Goal: Task Accomplishment & Management: Use online tool/utility

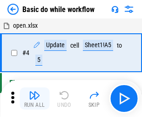
click at [34, 99] on img "button" at bounding box center [34, 95] width 11 height 11
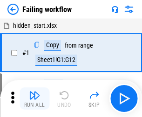
click at [34, 99] on img "button" at bounding box center [34, 95] width 11 height 11
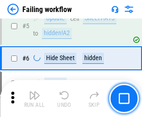
scroll to position [197, 0]
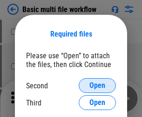
click at [97, 86] on span "Open" at bounding box center [97, 85] width 16 height 7
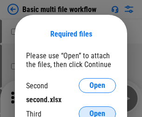
click at [97, 111] on span "Open" at bounding box center [97, 114] width 16 height 7
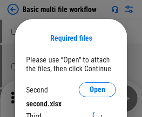
scroll to position [4, 0]
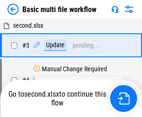
scroll to position [206, 0]
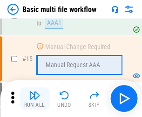
click at [34, 99] on img "button" at bounding box center [34, 95] width 11 height 11
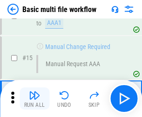
click at [34, 99] on img "button" at bounding box center [34, 95] width 11 height 11
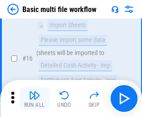
scroll to position [618, 0]
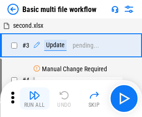
click at [34, 99] on img "button" at bounding box center [34, 95] width 11 height 11
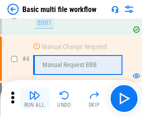
click at [34, 99] on img "button" at bounding box center [34, 95] width 11 height 11
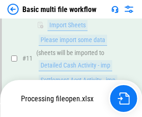
scroll to position [435, 0]
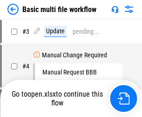
scroll to position [38, 0]
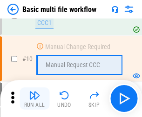
click at [34, 99] on img "button" at bounding box center [34, 95] width 11 height 11
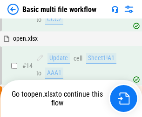
scroll to position [486, 0]
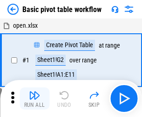
click at [34, 99] on img "button" at bounding box center [34, 95] width 11 height 11
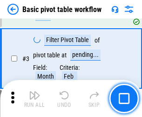
scroll to position [222, 0]
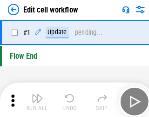
click at [34, 99] on img "button" at bounding box center [36, 95] width 11 height 11
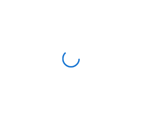
scroll to position [3, 0]
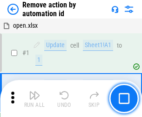
scroll to position [34, 0]
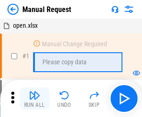
click at [34, 99] on img "button" at bounding box center [34, 95] width 11 height 11
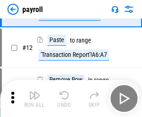
scroll to position [67, 0]
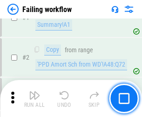
scroll to position [150, 0]
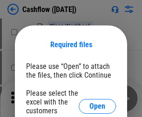
scroll to position [101, 0]
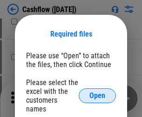
click at [97, 92] on span "Open" at bounding box center [97, 95] width 16 height 7
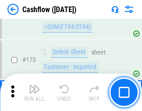
scroll to position [983, 0]
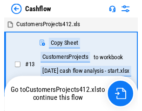
scroll to position [11, 0]
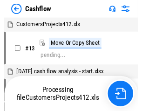
scroll to position [11, 0]
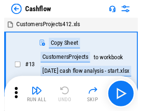
scroll to position [11, 0]
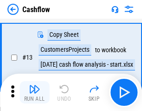
click at [34, 92] on img "button" at bounding box center [34, 88] width 11 height 11
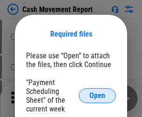
click at [97, 96] on span "Open" at bounding box center [97, 95] width 16 height 7
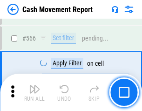
scroll to position [4256, 0]
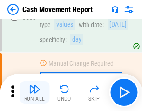
click at [34, 92] on img "button" at bounding box center [34, 88] width 11 height 11
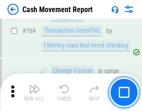
scroll to position [5160, 0]
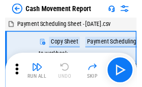
scroll to position [17, 0]
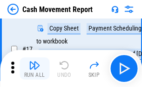
click at [34, 69] on img "button" at bounding box center [34, 65] width 11 height 11
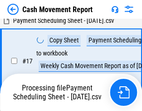
scroll to position [146, 0]
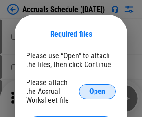
click at [97, 91] on span "Open" at bounding box center [97, 91] width 16 height 7
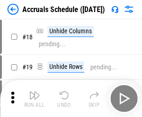
scroll to position [89, 0]
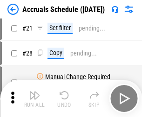
click at [34, 99] on img "button" at bounding box center [34, 95] width 11 height 11
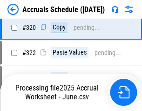
scroll to position [1727, 0]
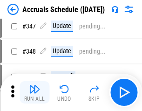
click at [34, 92] on img "button" at bounding box center [34, 88] width 11 height 11
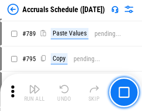
scroll to position [3901, 0]
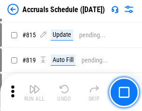
click at [34, 92] on img "button" at bounding box center [34, 88] width 11 height 11
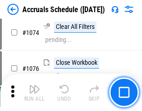
scroll to position [5561, 0]
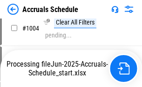
scroll to position [4770, 0]
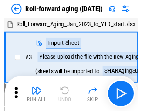
scroll to position [1, 0]
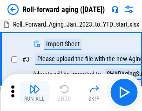
click at [34, 92] on img "button" at bounding box center [34, 88] width 11 height 11
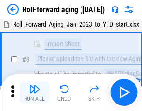
click at [34, 92] on img "button" at bounding box center [34, 88] width 11 height 11
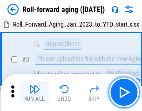
scroll to position [60, 0]
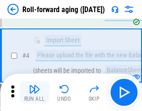
click at [34, 92] on img "button" at bounding box center [34, 88] width 11 height 11
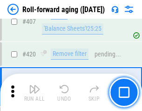
scroll to position [3220, 0]
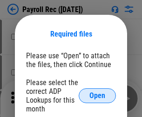
click at [97, 96] on span "Open" at bounding box center [97, 95] width 16 height 7
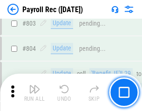
scroll to position [5899, 0]
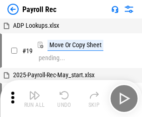
click at [34, 99] on img "button" at bounding box center [34, 95] width 11 height 11
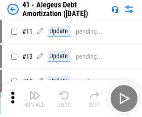
click at [34, 99] on img "button" at bounding box center [34, 95] width 11 height 11
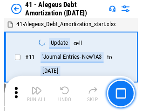
scroll to position [115, 0]
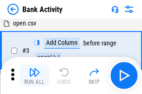
click at [34, 76] on img "button" at bounding box center [34, 72] width 11 height 11
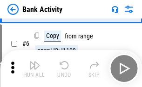
scroll to position [49, 0]
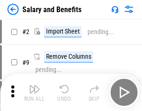
click at [34, 92] on img "button" at bounding box center [34, 88] width 11 height 11
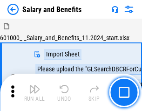
scroll to position [13, 0]
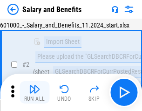
click at [34, 92] on img "button" at bounding box center [34, 88] width 11 height 11
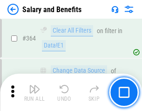
scroll to position [4373, 0]
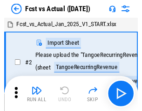
scroll to position [12, 0]
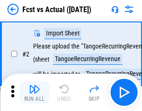
click at [34, 92] on img "button" at bounding box center [34, 88] width 11 height 11
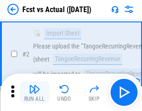
click at [34, 92] on img "button" at bounding box center [34, 88] width 11 height 11
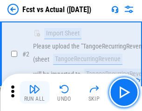
scroll to position [87, 0]
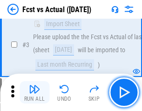
click at [34, 92] on img "button" at bounding box center [34, 88] width 11 height 11
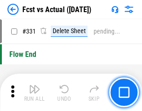
scroll to position [4445, 0]
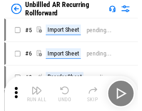
scroll to position [20, 0]
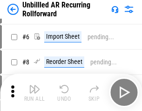
click at [34, 92] on img "button" at bounding box center [34, 88] width 11 height 11
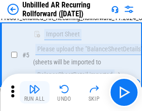
click at [34, 92] on img "button" at bounding box center [34, 88] width 11 height 11
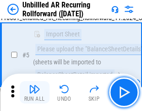
scroll to position [87, 0]
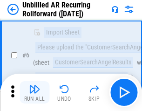
click at [34, 92] on img "button" at bounding box center [34, 88] width 11 height 11
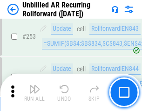
scroll to position [3154, 0]
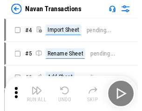
scroll to position [15, 0]
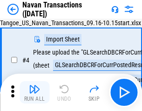
click at [34, 92] on img "button" at bounding box center [34, 88] width 11 height 11
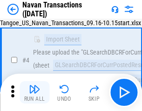
click at [34, 92] on img "button" at bounding box center [34, 88] width 11 height 11
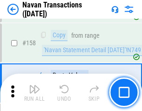
scroll to position [3011, 0]
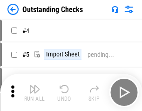
click at [34, 92] on img "button" at bounding box center [34, 88] width 11 height 11
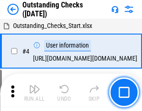
scroll to position [39, 0]
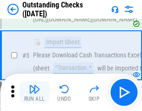
click at [34, 92] on img "button" at bounding box center [34, 88] width 11 height 11
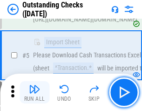
scroll to position [97, 0]
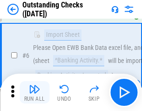
click at [34, 92] on img "button" at bounding box center [34, 88] width 11 height 11
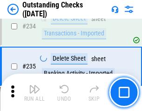
scroll to position [2820, 0]
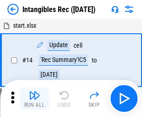
click at [34, 99] on img "button" at bounding box center [34, 95] width 11 height 11
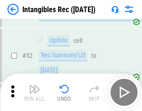
scroll to position [362, 0]
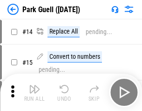
click at [34, 92] on img "button" at bounding box center [34, 88] width 11 height 11
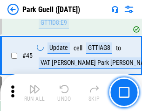
scroll to position [1161, 0]
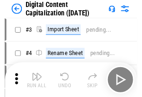
scroll to position [27, 0]
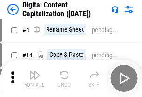
click at [34, 78] on img "button" at bounding box center [34, 74] width 11 height 11
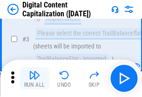
click at [34, 78] on img "button" at bounding box center [34, 74] width 11 height 11
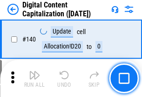
scroll to position [985, 0]
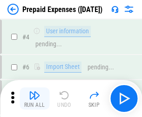
click at [34, 92] on img "button" at bounding box center [34, 95] width 11 height 11
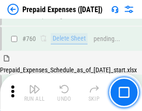
scroll to position [2574, 0]
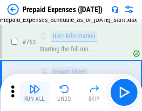
click at [34, 92] on img "button" at bounding box center [34, 88] width 11 height 11
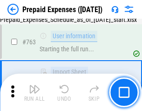
scroll to position [2628, 0]
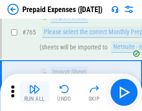
click at [34, 92] on img "button" at bounding box center [34, 88] width 11 height 11
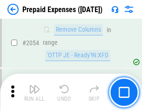
scroll to position [9706, 0]
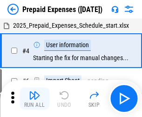
click at [34, 99] on img "button" at bounding box center [34, 95] width 11 height 11
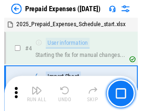
scroll to position [41, 0]
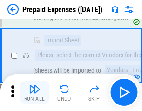
click at [34, 92] on img "button" at bounding box center [34, 88] width 11 height 11
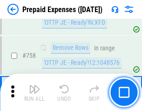
scroll to position [3309, 0]
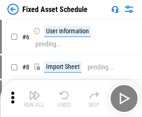
click at [34, 99] on img "button" at bounding box center [34, 95] width 11 height 11
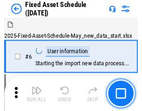
scroll to position [50, 0]
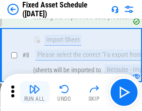
click at [34, 92] on img "button" at bounding box center [34, 88] width 11 height 11
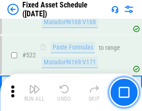
scroll to position [3227, 0]
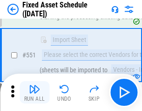
click at [34, 92] on img "button" at bounding box center [34, 88] width 11 height 11
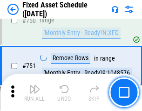
scroll to position [4527, 0]
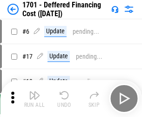
click at [34, 99] on img "button" at bounding box center [34, 95] width 11 height 11
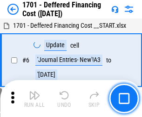
scroll to position [111, 0]
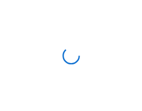
scroll to position [1, 0]
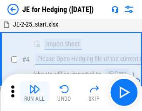
click at [34, 92] on img "button" at bounding box center [34, 88] width 11 height 11
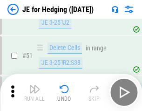
scroll to position [601, 0]
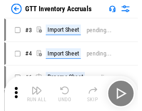
scroll to position [1, 0]
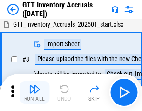
click at [34, 92] on img "button" at bounding box center [34, 88] width 11 height 11
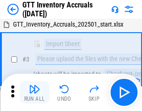
click at [34, 92] on img "button" at bounding box center [34, 88] width 11 height 11
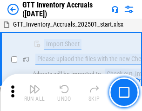
scroll to position [60, 0]
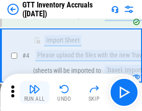
click at [34, 92] on img "button" at bounding box center [34, 88] width 11 height 11
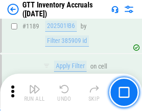
scroll to position [7582, 0]
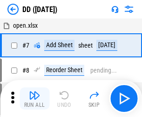
click at [34, 99] on img "button" at bounding box center [34, 95] width 11 height 11
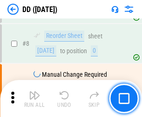
scroll to position [90, 0]
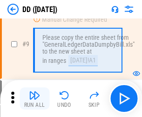
click at [34, 99] on img "button" at bounding box center [34, 95] width 11 height 11
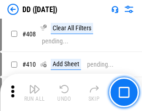
scroll to position [4155, 0]
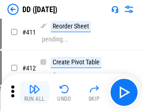
click at [34, 92] on img "button" at bounding box center [34, 88] width 11 height 11
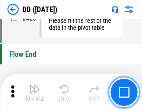
scroll to position [4444, 0]
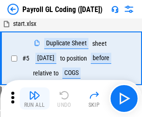
click at [34, 99] on img "button" at bounding box center [34, 95] width 11 height 11
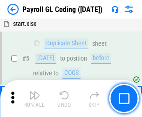
scroll to position [111, 0]
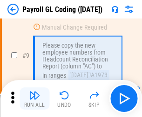
click at [34, 99] on img "button" at bounding box center [34, 95] width 11 height 11
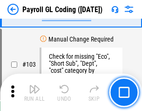
scroll to position [2178, 0]
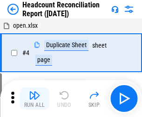
click at [34, 99] on img "button" at bounding box center [34, 95] width 11 height 11
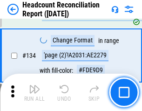
scroll to position [1116, 0]
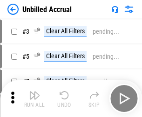
click at [34, 99] on img "button" at bounding box center [34, 95] width 11 height 11
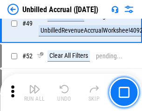
scroll to position [842, 0]
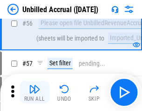
click at [34, 92] on img "button" at bounding box center [34, 88] width 11 height 11
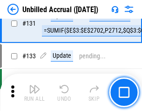
scroll to position [2766, 0]
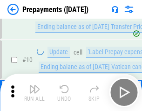
scroll to position [58, 0]
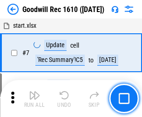
scroll to position [159, 0]
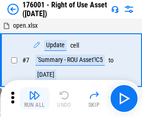
click at [34, 99] on img "button" at bounding box center [34, 95] width 11 height 11
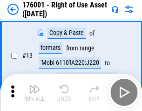
scroll to position [60, 0]
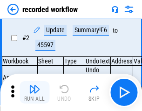
click at [34, 92] on img "button" at bounding box center [34, 88] width 11 height 11
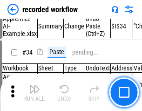
scroll to position [2902, 0]
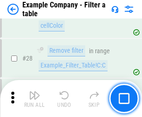
scroll to position [850, 0]
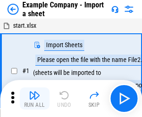
click at [34, 92] on img "button" at bounding box center [34, 95] width 11 height 11
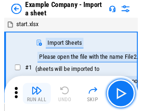
scroll to position [14, 0]
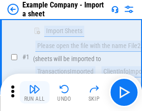
click at [34, 92] on img "button" at bounding box center [34, 88] width 11 height 11
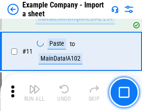
scroll to position [205, 0]
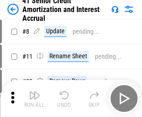
click at [34, 92] on img "button" at bounding box center [34, 95] width 11 height 11
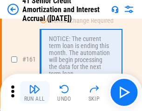
click at [34, 92] on img "button" at bounding box center [34, 88] width 11 height 11
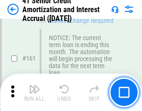
scroll to position [993, 0]
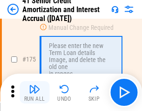
click at [34, 92] on img "button" at bounding box center [34, 88] width 11 height 11
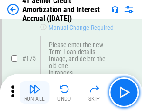
scroll to position [1087, 0]
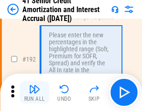
click at [34, 92] on img "button" at bounding box center [34, 88] width 11 height 11
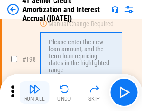
click at [34, 92] on img "button" at bounding box center [34, 88] width 11 height 11
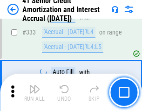
scroll to position [2372, 0]
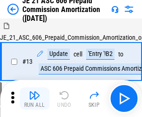
click at [34, 92] on img "button" at bounding box center [34, 95] width 11 height 11
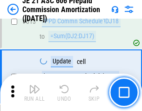
scroll to position [1734, 0]
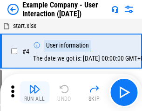
click at [34, 92] on img "button" at bounding box center [34, 88] width 11 height 11
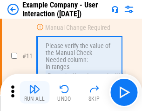
click at [34, 92] on img "button" at bounding box center [34, 88] width 11 height 11
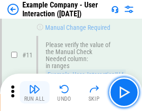
scroll to position [201, 0]
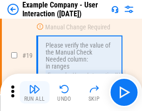
click at [34, 92] on img "button" at bounding box center [34, 88] width 11 height 11
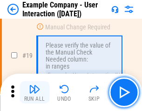
click at [34, 92] on img "button" at bounding box center [34, 88] width 11 height 11
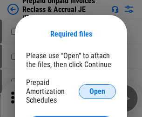
click at [97, 91] on span "Open" at bounding box center [97, 91] width 16 height 7
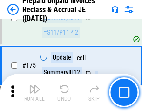
scroll to position [1254, 0]
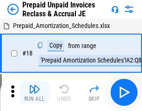
click at [34, 92] on img "button" at bounding box center [34, 88] width 11 height 11
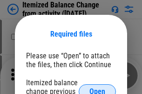
click at [97, 88] on span "Open" at bounding box center [97, 91] width 16 height 7
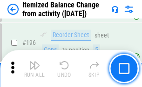
scroll to position [1787, 0]
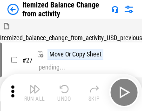
scroll to position [14, 0]
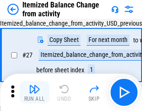
click at [34, 92] on img "button" at bounding box center [34, 88] width 11 height 11
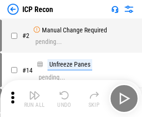
scroll to position [4, 0]
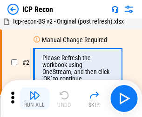
click at [34, 99] on img "button" at bounding box center [34, 95] width 11 height 11
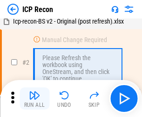
click at [34, 99] on img "button" at bounding box center [34, 95] width 11 height 11
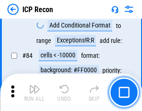
scroll to position [910, 0]
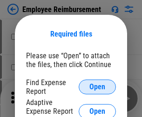
click at [97, 87] on span "Open" at bounding box center [97, 87] width 16 height 7
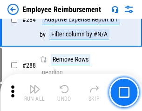
scroll to position [2524, 0]
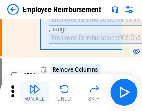
click at [34, 92] on img "button" at bounding box center [34, 88] width 11 height 11
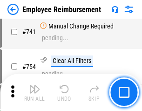
scroll to position [6515, 0]
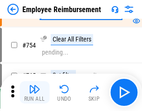
click at [34, 92] on img "button" at bounding box center [34, 88] width 11 height 11
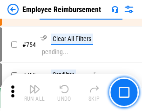
click at [34, 92] on img "button" at bounding box center [34, 88] width 11 height 11
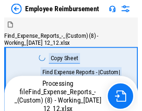
scroll to position [32, 0]
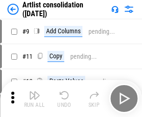
click at [34, 99] on img "button" at bounding box center [34, 95] width 11 height 11
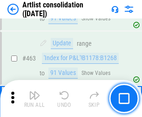
scroll to position [4066, 0]
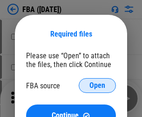
click at [97, 86] on span "Open" at bounding box center [97, 85] width 16 height 7
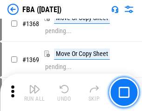
scroll to position [9972, 0]
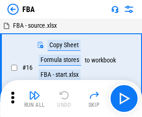
scroll to position [9, 0]
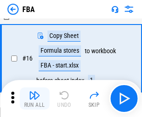
click at [34, 99] on img "button" at bounding box center [34, 95] width 11 height 11
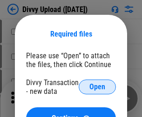
click at [97, 87] on span "Open" at bounding box center [97, 87] width 16 height 7
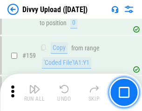
scroll to position [962, 0]
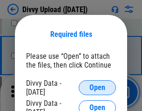
click at [97, 87] on span "Open" at bounding box center [97, 87] width 16 height 7
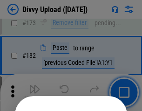
scroll to position [1042, 0]
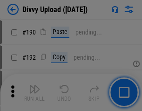
scroll to position [1172, 0]
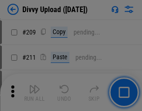
scroll to position [1577, 0]
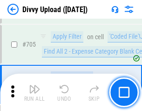
scroll to position [6352, 0]
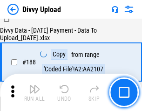
scroll to position [1093, 0]
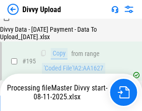
scroll to position [1298, 0]
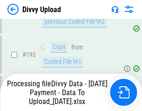
scroll to position [1244, 0]
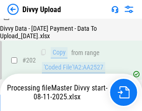
scroll to position [1502, 0]
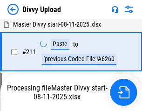
scroll to position [1795, 0]
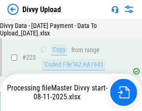
scroll to position [2117, 0]
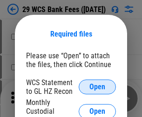
click at [97, 87] on span "Open" at bounding box center [97, 87] width 16 height 7
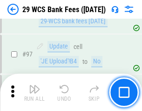
scroll to position [905, 0]
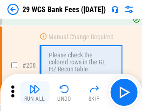
click at [34, 92] on img "button" at bounding box center [34, 88] width 11 height 11
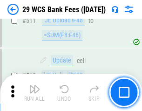
scroll to position [4672, 0]
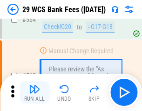
click at [34, 92] on img "button" at bounding box center [34, 88] width 11 height 11
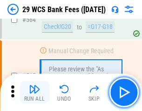
scroll to position [5022, 0]
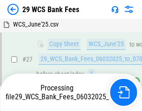
scroll to position [185, 0]
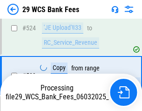
scroll to position [4957, 0]
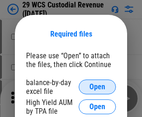
click at [97, 87] on span "Open" at bounding box center [97, 87] width 16 height 7
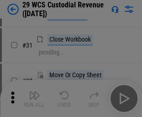
scroll to position [199, 0]
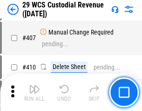
scroll to position [4301, 0]
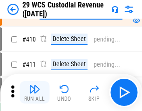
click at [34, 92] on img "button" at bounding box center [34, 88] width 11 height 11
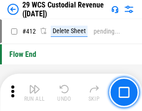
scroll to position [4435, 0]
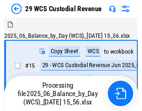
scroll to position [22, 0]
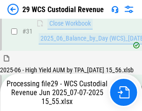
scroll to position [477, 0]
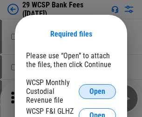
click at [97, 91] on span "Open" at bounding box center [97, 91] width 16 height 7
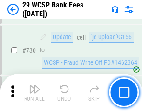
scroll to position [4679, 0]
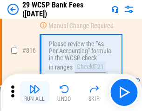
click at [34, 92] on img "button" at bounding box center [34, 88] width 11 height 11
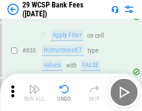
scroll to position [5891, 0]
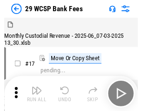
scroll to position [22, 0]
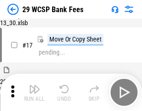
click at [34, 92] on img "button" at bounding box center [34, 88] width 11 height 11
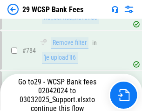
scroll to position [5488, 0]
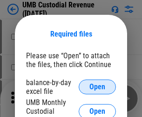
click at [97, 87] on span "Open" at bounding box center [97, 87] width 16 height 7
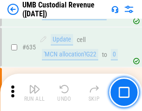
scroll to position [4859, 0]
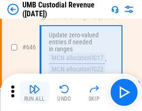
click at [34, 92] on img "button" at bounding box center [34, 88] width 11 height 11
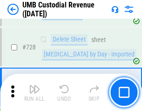
scroll to position [5728, 0]
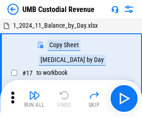
scroll to position [7, 0]
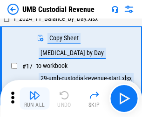
click at [34, 99] on img "button" at bounding box center [34, 95] width 11 height 11
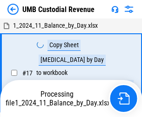
scroll to position [7, 0]
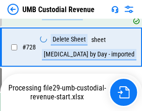
scroll to position [5707, 0]
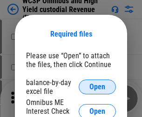
click at [97, 87] on span "Open" at bounding box center [97, 87] width 16 height 7
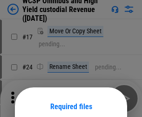
scroll to position [73, 0]
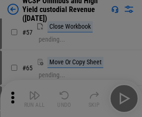
scroll to position [405, 0]
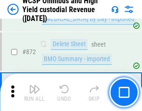
scroll to position [7859, 0]
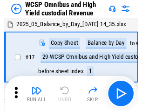
scroll to position [5, 0]
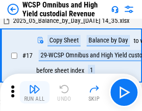
click at [34, 92] on img "button" at bounding box center [34, 88] width 11 height 11
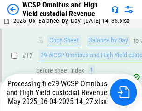
scroll to position [193, 0]
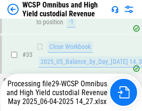
scroll to position [679, 0]
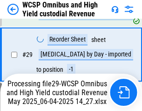
scroll to position [193, 0]
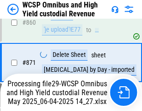
scroll to position [7837, 0]
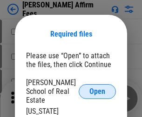
click at [97, 88] on span "Open" at bounding box center [97, 91] width 16 height 7
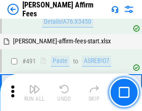
scroll to position [2525, 0]
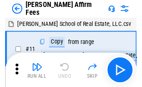
scroll to position [9, 0]
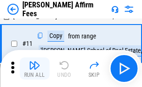
click at [34, 69] on img "button" at bounding box center [34, 65] width 11 height 11
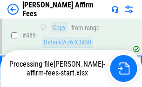
scroll to position [2435, 0]
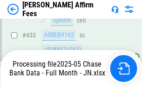
scroll to position [2435, 0]
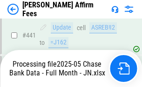
scroll to position [2435, 0]
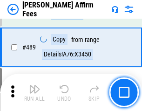
scroll to position [2424, 0]
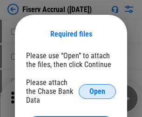
click at [97, 88] on span "Open" at bounding box center [97, 91] width 16 height 7
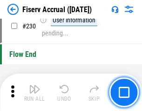
scroll to position [2942, 0]
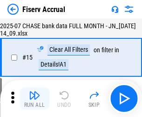
click at [34, 99] on img "button" at bounding box center [34, 95] width 11 height 11
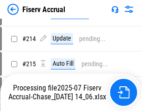
scroll to position [2725, 0]
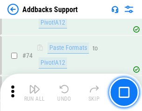
scroll to position [676, 0]
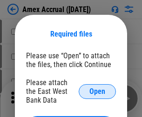
click at [97, 91] on span "Open" at bounding box center [97, 91] width 16 height 7
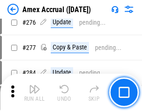
scroll to position [2417, 0]
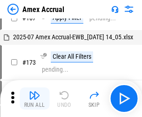
click at [34, 99] on img "button" at bounding box center [34, 95] width 11 height 11
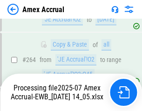
scroll to position [2597, 0]
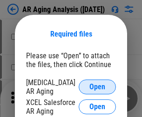
click at [97, 86] on span "Open" at bounding box center [97, 87] width 16 height 7
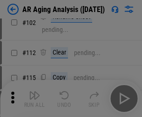
scroll to position [128, 0]
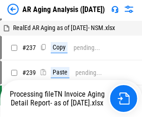
scroll to position [9, 0]
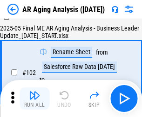
click at [34, 99] on img "button" at bounding box center [34, 95] width 11 height 11
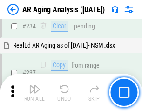
scroll to position [1439, 0]
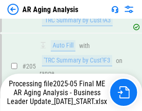
scroll to position [1429, 0]
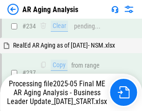
scroll to position [1467, 0]
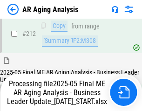
scroll to position [1429, 0]
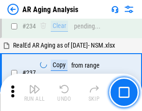
scroll to position [1429, 0]
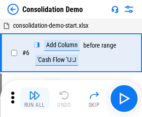
click at [34, 99] on img "button" at bounding box center [34, 95] width 11 height 11
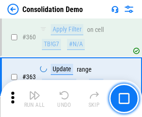
scroll to position [3112, 0]
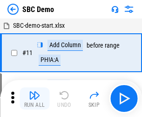
click at [34, 99] on img "button" at bounding box center [34, 95] width 11 height 11
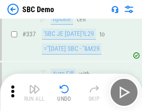
scroll to position [2443, 0]
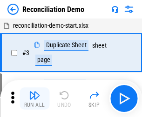
click at [34, 99] on img "button" at bounding box center [34, 95] width 11 height 11
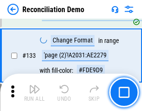
scroll to position [1103, 0]
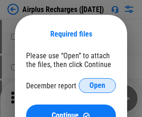
click at [97, 86] on span "Open" at bounding box center [97, 85] width 16 height 7
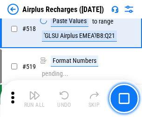
scroll to position [3996, 0]
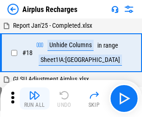
click at [34, 99] on img "button" at bounding box center [34, 95] width 11 height 11
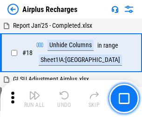
scroll to position [41, 0]
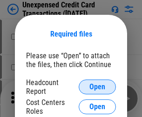
click at [97, 87] on span "Open" at bounding box center [97, 87] width 16 height 7
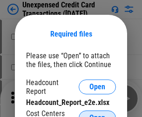
click at [97, 115] on span "Open" at bounding box center [97, 118] width 16 height 7
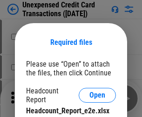
scroll to position [8, 0]
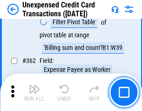
scroll to position [2388, 0]
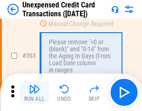
click at [34, 92] on img "button" at bounding box center [34, 88] width 11 height 11
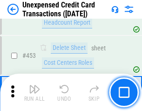
scroll to position [3167, 0]
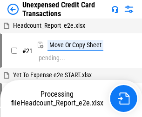
scroll to position [14, 0]
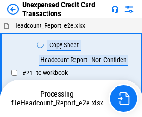
scroll to position [14, 0]
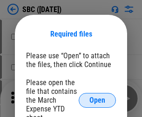
click at [97, 100] on span "Open" at bounding box center [97, 100] width 16 height 7
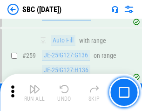
scroll to position [1814, 0]
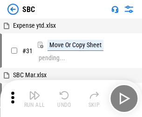
scroll to position [9, 0]
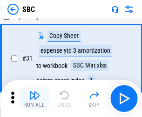
click at [34, 99] on img "button" at bounding box center [34, 95] width 11 height 11
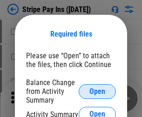
click at [97, 91] on span "Open" at bounding box center [97, 91] width 16 height 7
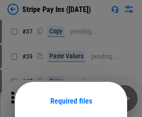
scroll to position [67, 0]
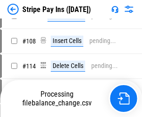
scroll to position [523, 0]
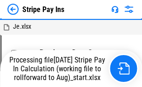
scroll to position [2277, 0]
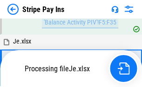
scroll to position [2277, 0]
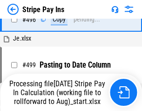
scroll to position [2265, 0]
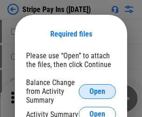
click at [97, 91] on span "Open" at bounding box center [97, 91] width 16 height 7
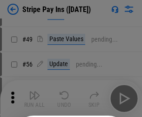
scroll to position [169, 0]
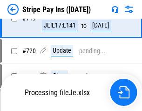
scroll to position [4890, 0]
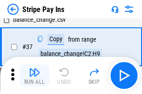
click at [34, 76] on img "button" at bounding box center [34, 72] width 11 height 11
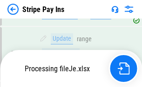
scroll to position [4869, 0]
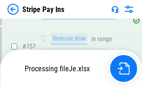
scroll to position [4869, 0]
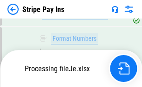
scroll to position [4869, 0]
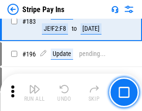
scroll to position [1257, 0]
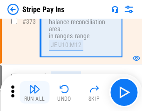
click at [34, 92] on img "button" at bounding box center [34, 88] width 11 height 11
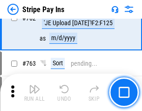
scroll to position [4857, 0]
